Goal: Task Accomplishment & Management: Manage account settings

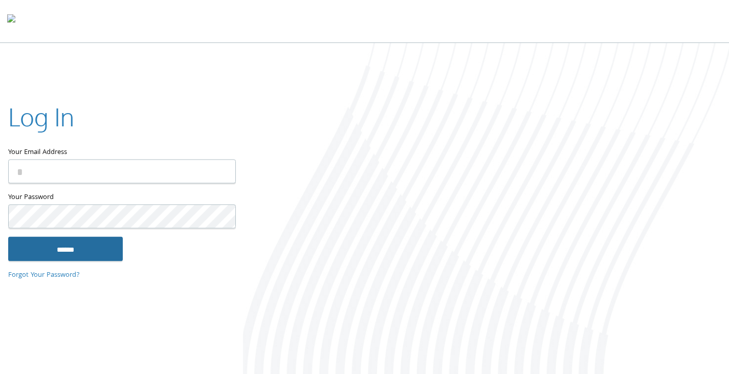
type input "**********"
click at [105, 246] on input "******" at bounding box center [65, 248] width 115 height 25
type input "**********"
click at [96, 258] on input "******" at bounding box center [65, 248] width 115 height 25
